Goal: Task Accomplishment & Management: Manage account settings

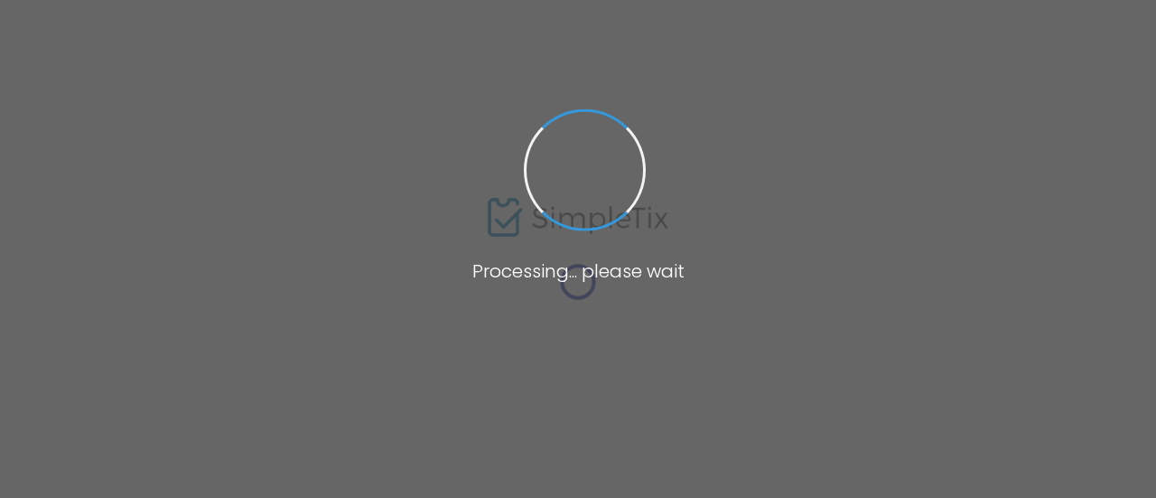
drag, startPoint x: 320, startPoint y: 144, endPoint x: 293, endPoint y: 131, distance: 29.9
click at [320, 146] on span at bounding box center [578, 249] width 1156 height 498
